Goal: Task Accomplishment & Management: Complete application form

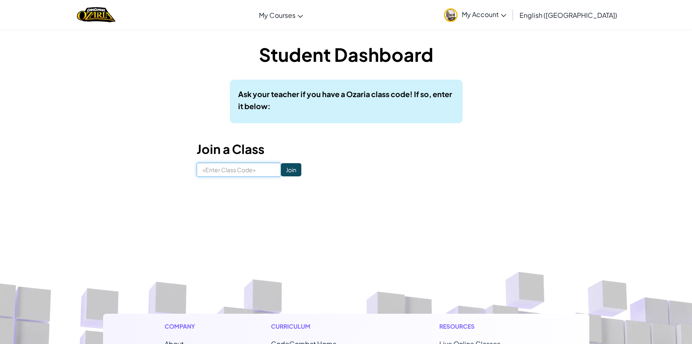
click at [231, 172] on input at bounding box center [238, 170] width 84 height 14
type input "pigwanttree"
click at [281, 170] on input "Join" at bounding box center [291, 169] width 20 height 13
